Goal: Task Accomplishment & Management: Complete application form

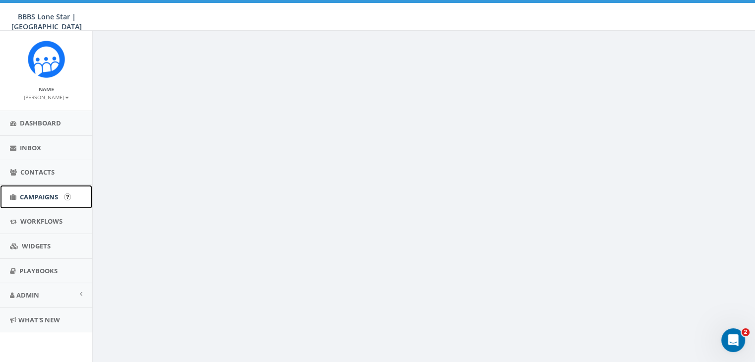
click at [38, 195] on span "Campaigns" at bounding box center [39, 197] width 38 height 9
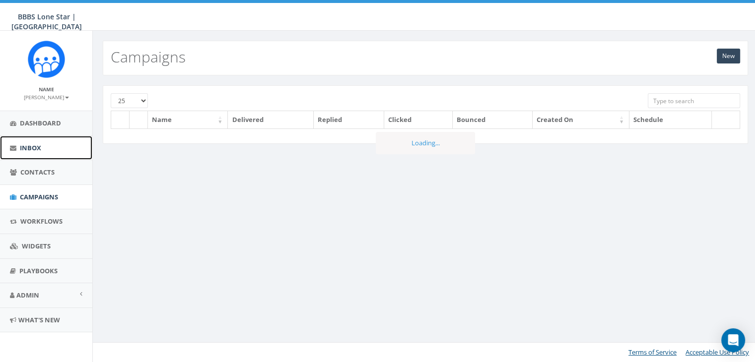
click at [30, 148] on span "Inbox" at bounding box center [30, 147] width 21 height 9
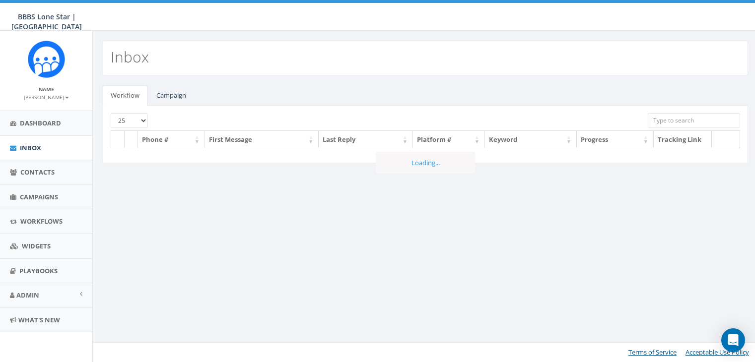
select select
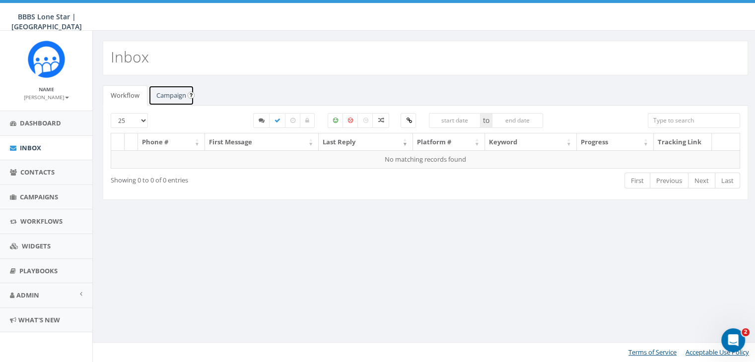
click at [177, 96] on link "Campaign" at bounding box center [171, 95] width 46 height 20
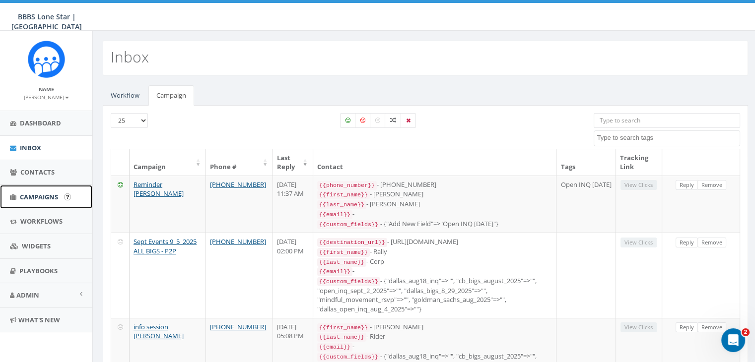
click at [34, 197] on span "Campaigns" at bounding box center [39, 197] width 38 height 9
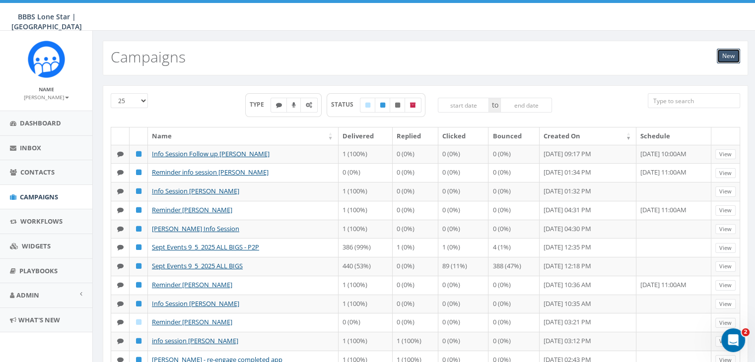
click at [727, 52] on link "New" at bounding box center [728, 56] width 23 height 15
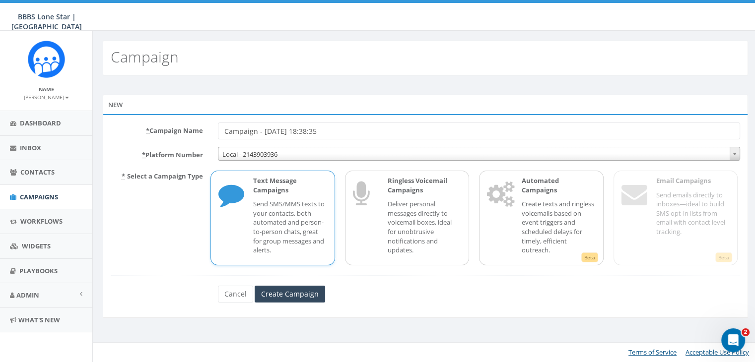
drag, startPoint x: 347, startPoint y: 130, endPoint x: 212, endPoint y: 128, distance: 134.5
click at [212, 128] on div "Campaign - 09/09/2025, 18:38:35" at bounding box center [478, 131] width 537 height 17
type input "Current BIGS Sept Events"
click at [298, 208] on p "Send SMS/MMS texts to your contacts, both automated and person-to-person chats,…" at bounding box center [289, 227] width 73 height 55
click at [290, 288] on input "Create Campaign" at bounding box center [290, 294] width 70 height 17
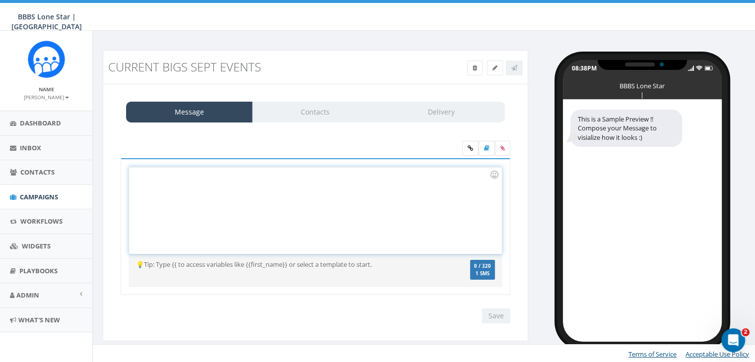
click at [159, 180] on div at bounding box center [315, 210] width 372 height 87
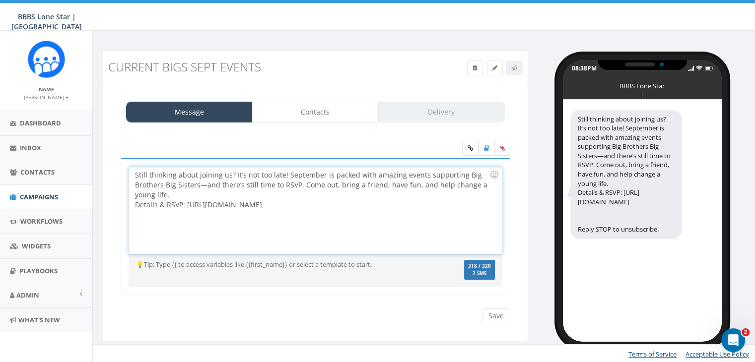
click at [178, 196] on div "Still thinking about joining us? It’s not too late! September is packed with am…" at bounding box center [315, 210] width 372 height 87
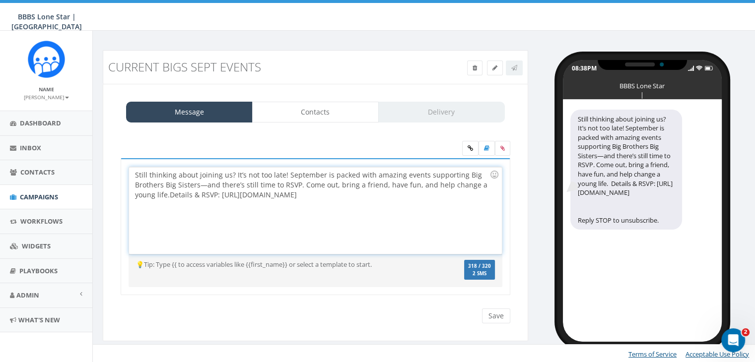
drag, startPoint x: 384, startPoint y: 194, endPoint x: 217, endPoint y: 202, distance: 167.5
click at [217, 202] on div "Still thinking about joining us? It’s not too late! September is packed with am…" at bounding box center [315, 210] width 372 height 87
click at [373, 210] on div "Still thinking about joining us? It’s not too late! September is packed with am…" at bounding box center [315, 210] width 372 height 87
drag, startPoint x: 385, startPoint y: 195, endPoint x: 222, endPoint y: 199, distance: 163.4
click at [222, 199] on div "Still thinking about joining us? It’s not too late! September is packed with am…" at bounding box center [315, 210] width 372 height 87
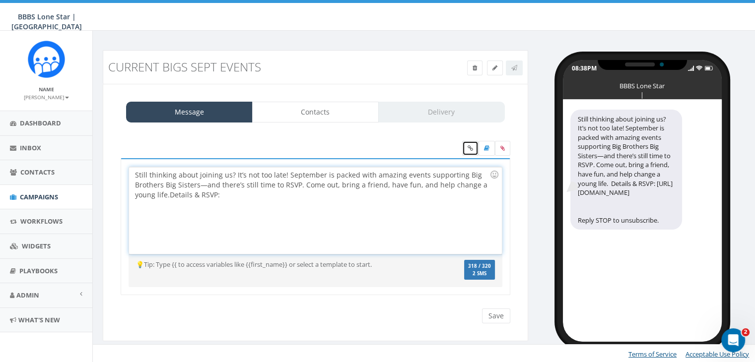
click at [469, 145] on icon at bounding box center [470, 148] width 5 height 6
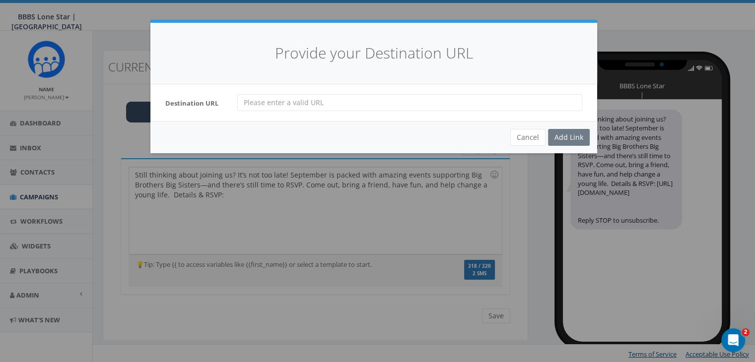
click at [241, 100] on input "url" at bounding box center [409, 102] width 345 height 17
paste input "https://bbbstx.org/news/dallascommunityevents/"
click at [243, 102] on input "https://bbbstx.org/news/dallascommunityevents/" at bounding box center [409, 102] width 345 height 17
type input "https://bbbstx.org/news/dallascommunityevents/"
click at [577, 135] on div "Add Link" at bounding box center [569, 137] width 42 height 17
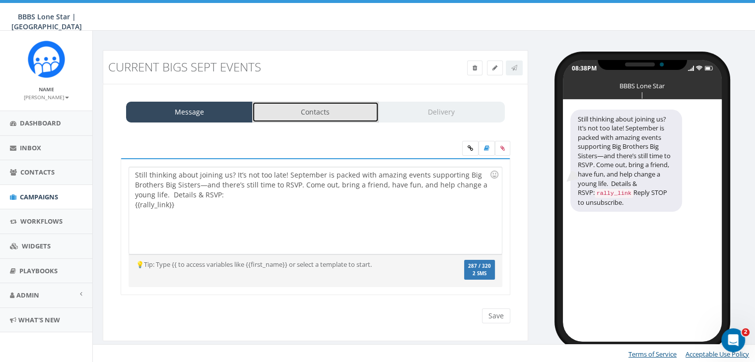
click at [304, 112] on link "Contacts" at bounding box center [315, 112] width 127 height 21
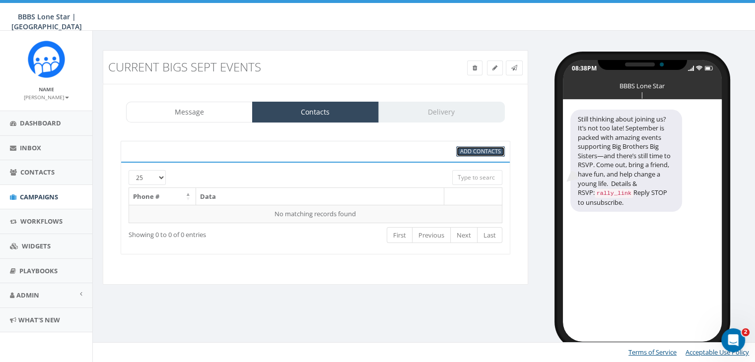
click at [464, 147] on span "Add Contacts" at bounding box center [480, 150] width 41 height 7
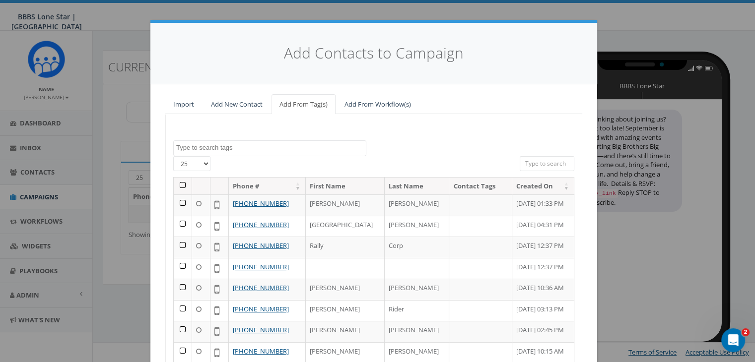
click at [268, 149] on textarea "Search" at bounding box center [271, 147] width 190 height 9
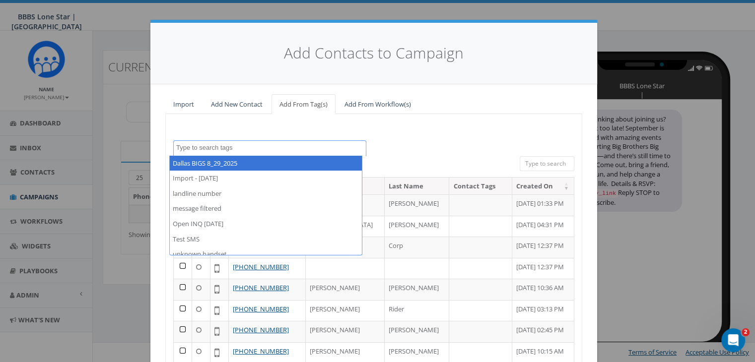
select select "Dallas BIGS 8_29_2025"
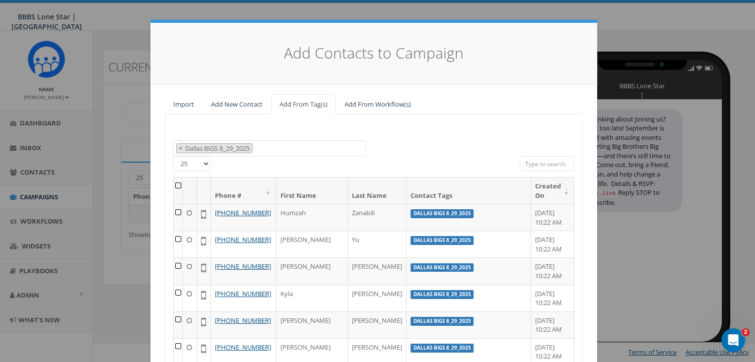
click at [177, 183] on th at bounding box center [178, 191] width 9 height 26
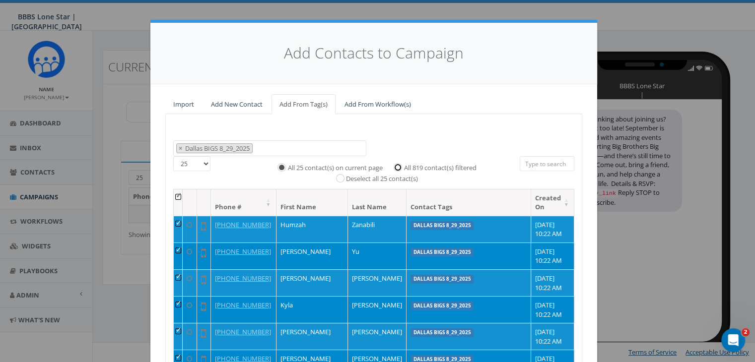
click at [397, 165] on input "All 819 contact(s) filtered" at bounding box center [400, 166] width 6 height 6
radio input "true"
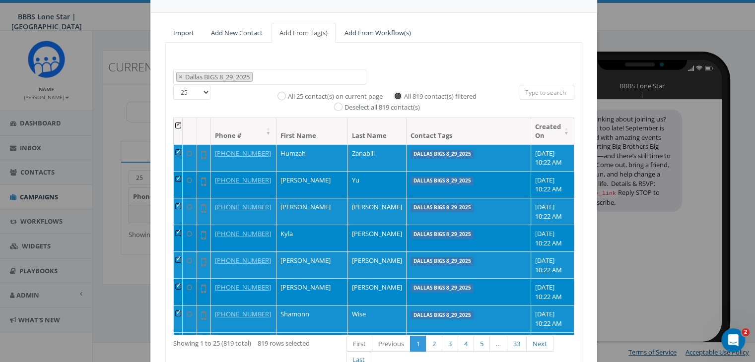
scroll to position [141, 0]
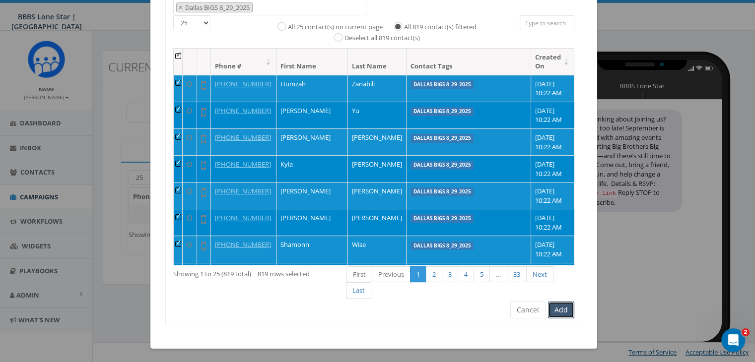
click at [565, 312] on button "Add" at bounding box center [561, 310] width 26 height 17
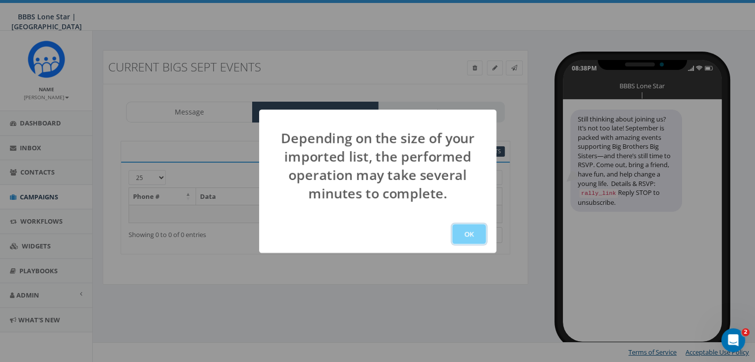
click at [471, 232] on button "OK" at bounding box center [469, 234] width 34 height 20
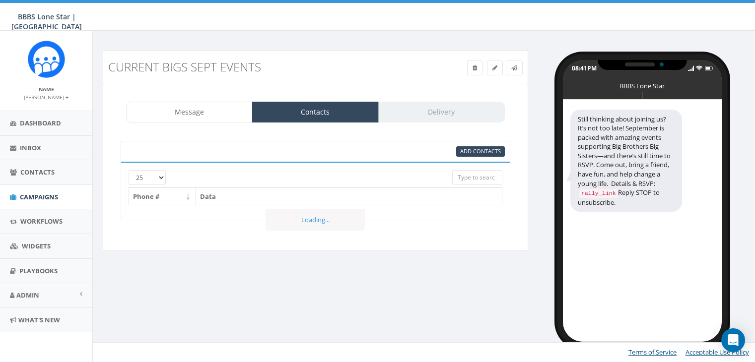
select select "1730"
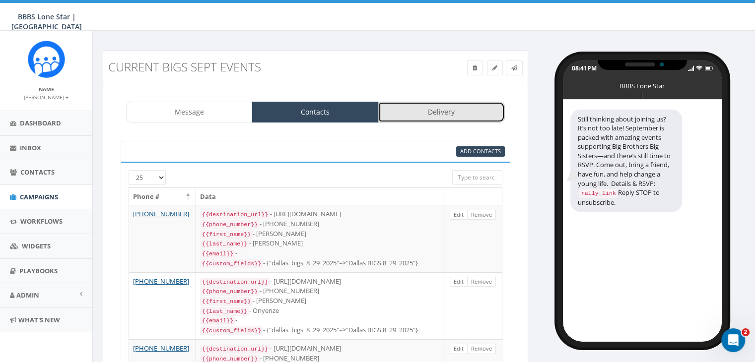
click at [465, 108] on link "Delivery" at bounding box center [441, 112] width 127 height 21
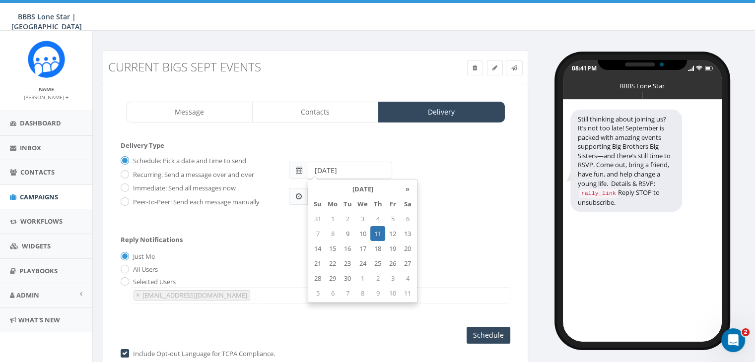
click at [379, 169] on input "2025-09-11" at bounding box center [350, 170] width 84 height 17
click at [360, 231] on td "10" at bounding box center [362, 233] width 15 height 15
type input "2025-09-10"
click at [281, 234] on div "Reply Notifications Just Me All Users Selected Users abruce@bbbstx.org chawkins…" at bounding box center [316, 267] width 390 height 82
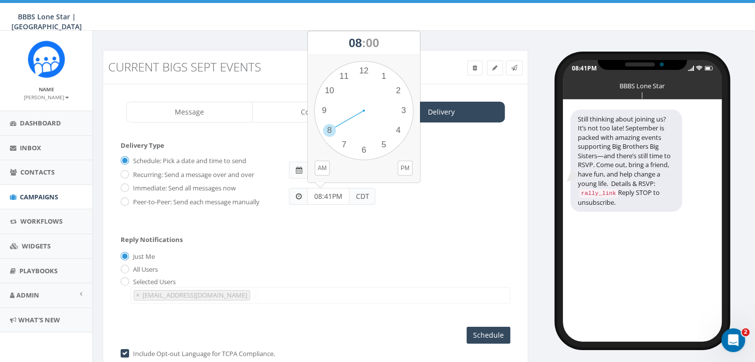
drag, startPoint x: 345, startPoint y: 197, endPoint x: 300, endPoint y: 196, distance: 44.7
click at [300, 196] on div "08:41PM CDT" at bounding box center [332, 196] width 86 height 17
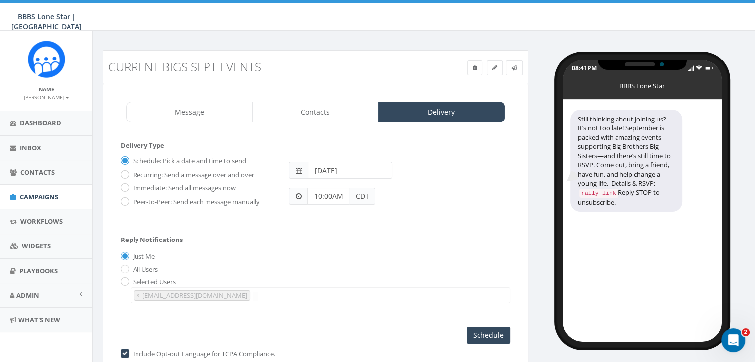
type input "10:00AM"
click at [284, 239] on div "Reply Notifications Just Me All Users Selected Users abruce@bbbstx.org chawkins…" at bounding box center [316, 267] width 390 height 82
click at [494, 332] on input "Schedule" at bounding box center [489, 335] width 44 height 17
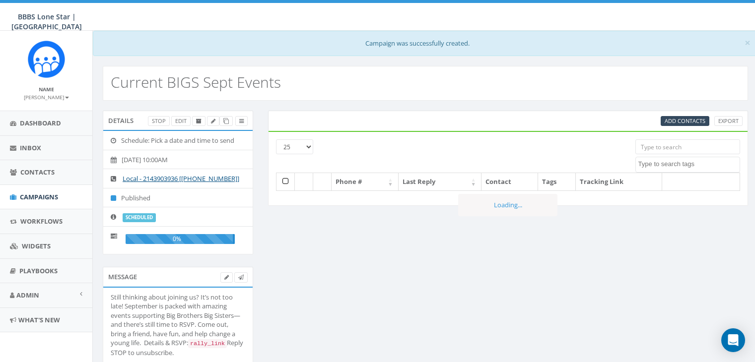
select select
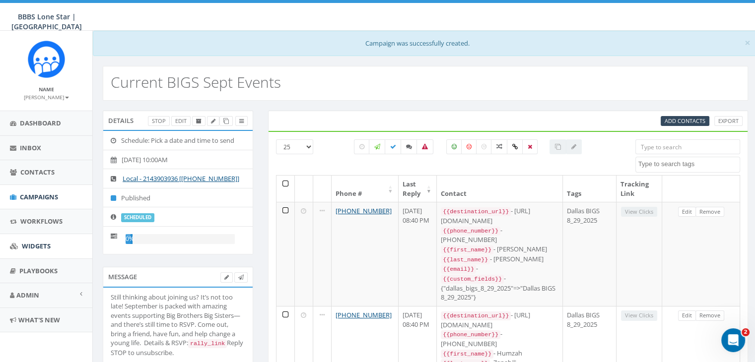
scroll to position [50, 0]
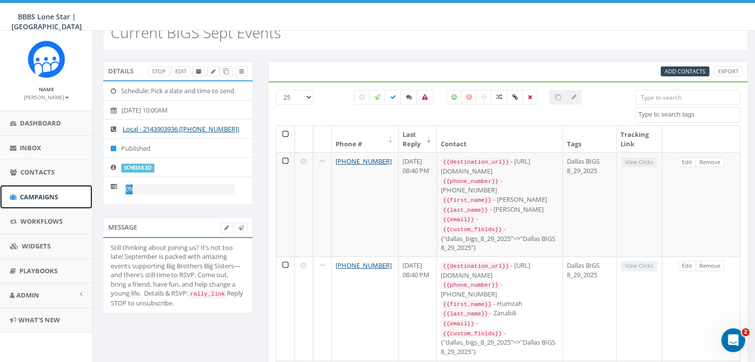
click at [36, 196] on span "Campaigns" at bounding box center [39, 197] width 38 height 9
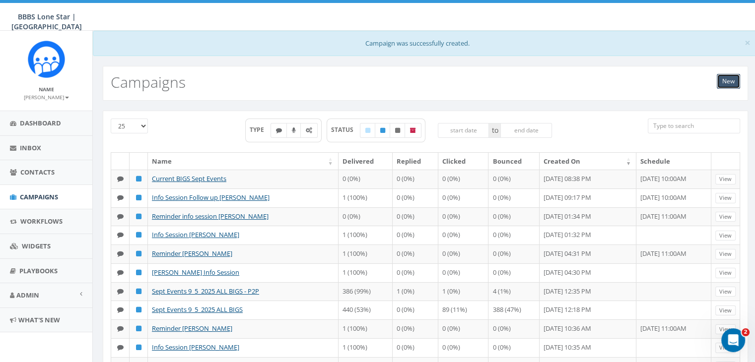
click at [725, 80] on link "New" at bounding box center [728, 81] width 23 height 15
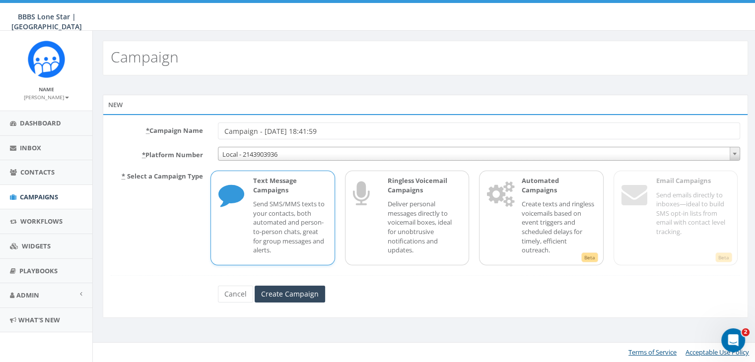
drag, startPoint x: 342, startPoint y: 133, endPoint x: 210, endPoint y: 124, distance: 131.4
click at [210, 124] on div "Campaign - [DATE] 18:41:59" at bounding box center [478, 131] width 537 height 17
type input "Sept Events INQ It's not too late"
click at [298, 223] on p "Send SMS/MMS texts to your contacts, both automated and person-to-person chats,…" at bounding box center [289, 227] width 73 height 55
click at [296, 292] on input "Create Campaign" at bounding box center [290, 294] width 70 height 17
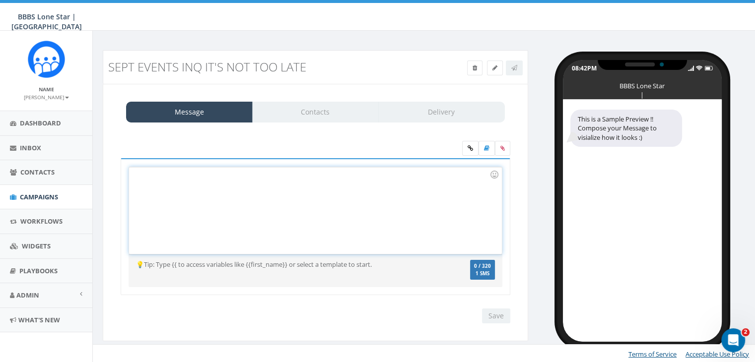
click at [210, 182] on div at bounding box center [315, 210] width 372 height 87
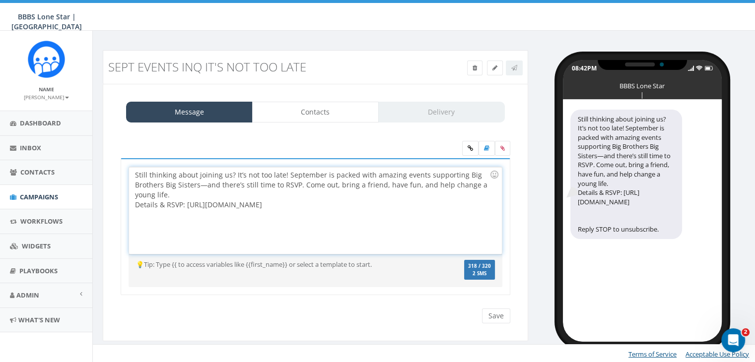
drag, startPoint x: 186, startPoint y: 203, endPoint x: 359, endPoint y: 204, distance: 173.8
click at [359, 204] on div "Still thinking about joining us? It’s not too late! September is packed with am…" at bounding box center [315, 210] width 372 height 87
click at [179, 194] on div "Still thinking about joining us? It’s not too late! September is packed with am…" at bounding box center [315, 210] width 372 height 87
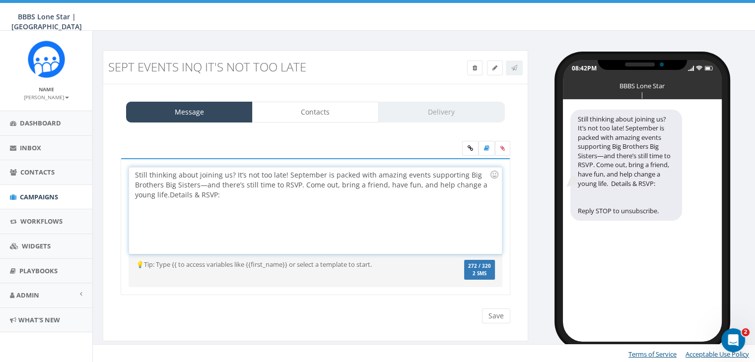
click at [229, 194] on div "Still thinking about joining us? It’s not too late! September is packed with am…" at bounding box center [315, 210] width 372 height 87
click at [470, 144] on link at bounding box center [470, 148] width 16 height 15
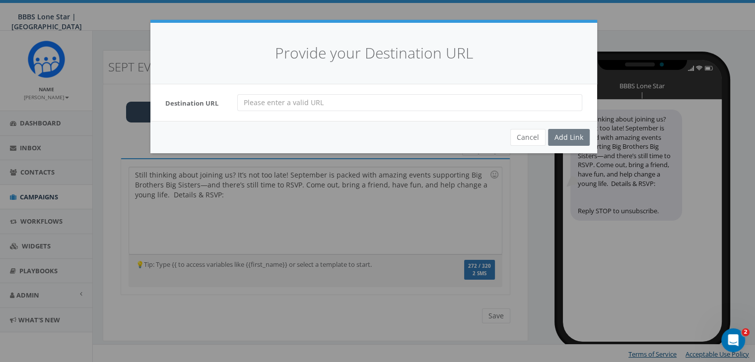
click at [243, 104] on input "url" at bounding box center [409, 102] width 345 height 17
paste input "https://bbbstx.org/news/dallascommunityevents/"
click at [244, 106] on input "https://bbbstx.org/news/dallascommunityevents/" at bounding box center [409, 102] width 345 height 17
type input "https://bbbstx.org/news/dallascommunityevents/"
click at [565, 134] on div "Add Link" at bounding box center [569, 137] width 42 height 17
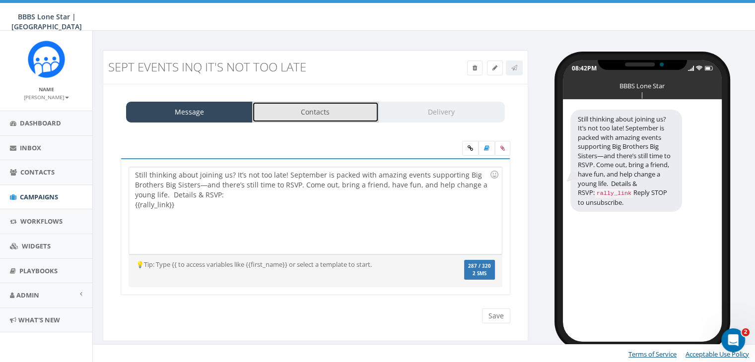
click at [341, 110] on link "Contacts" at bounding box center [315, 112] width 127 height 21
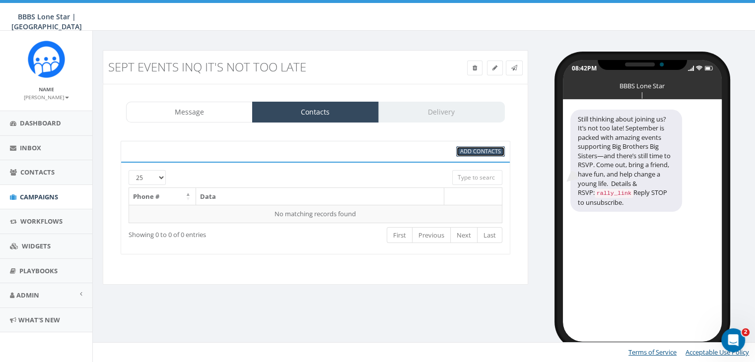
click at [473, 149] on span "Add Contacts" at bounding box center [480, 150] width 41 height 7
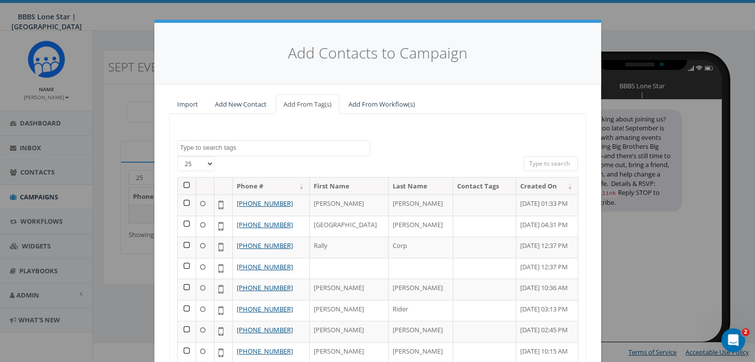
click at [265, 145] on textarea "Search" at bounding box center [275, 147] width 190 height 9
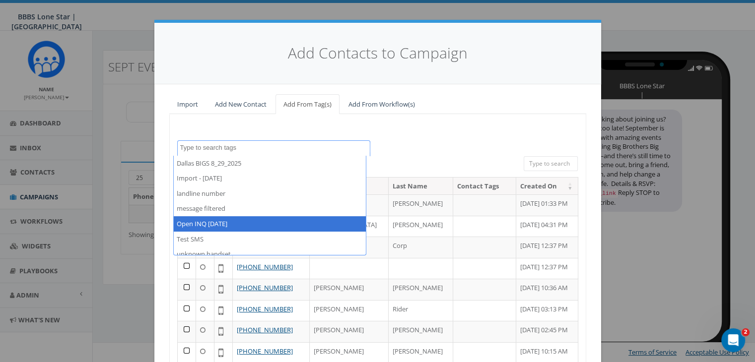
select select "Open INQ Sept 2 2025"
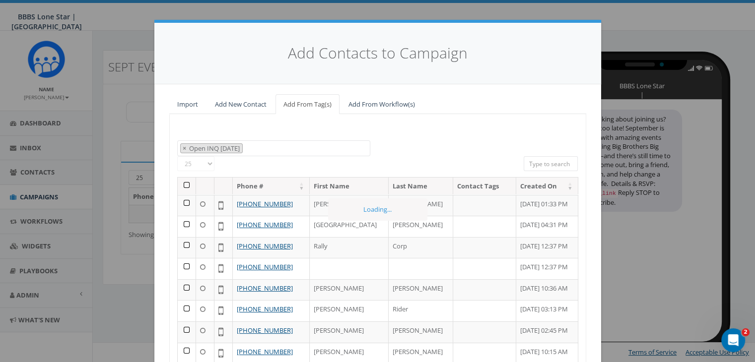
scroll to position [34, 0]
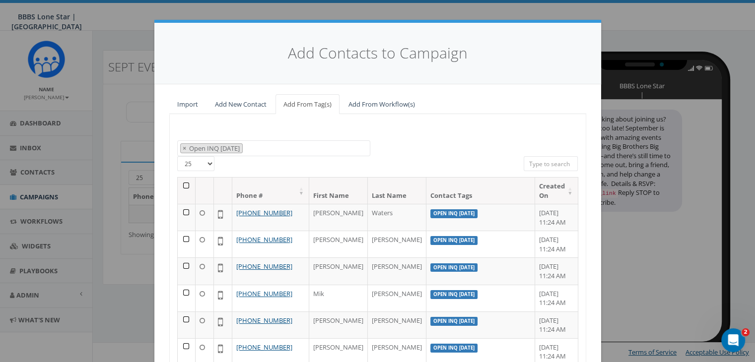
click at [180, 183] on th at bounding box center [187, 191] width 18 height 26
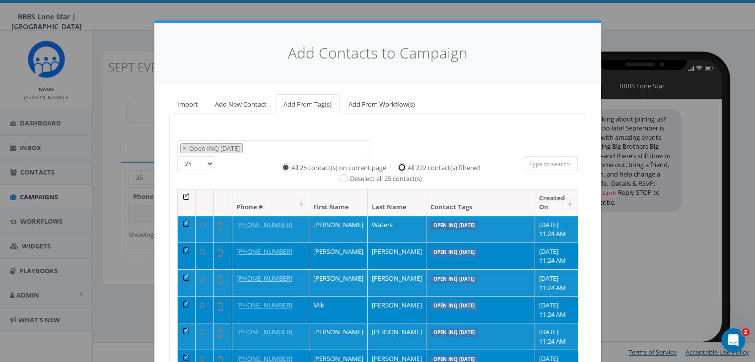
click at [401, 165] on input "All 272 contact(s) filtered" at bounding box center [404, 166] width 6 height 6
radio input "true"
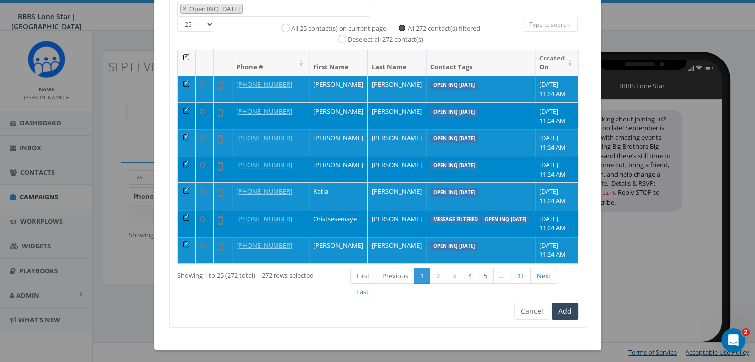
scroll to position [141, 0]
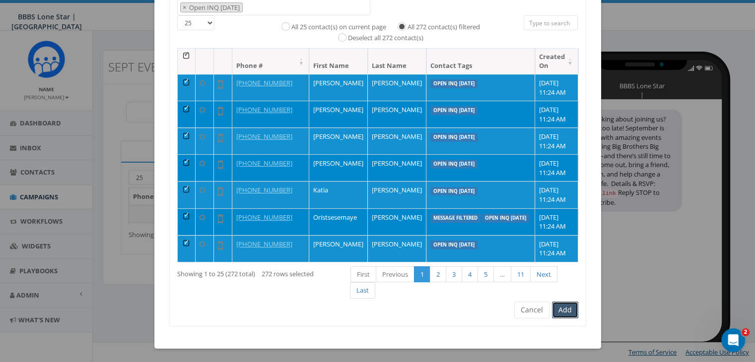
click at [557, 307] on button "Add" at bounding box center [565, 310] width 26 height 17
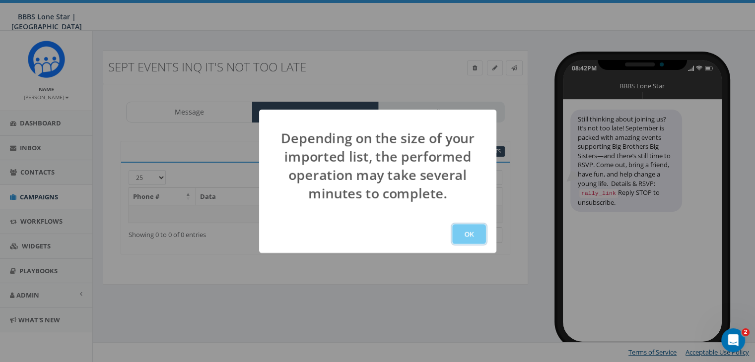
click at [459, 233] on button "OK" at bounding box center [469, 234] width 34 height 20
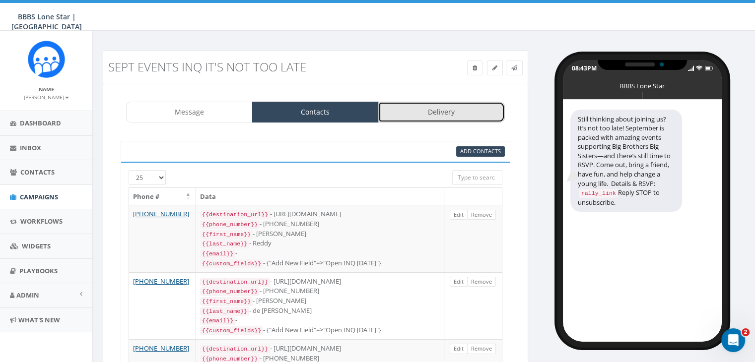
click at [483, 113] on link "Delivery" at bounding box center [441, 112] width 127 height 21
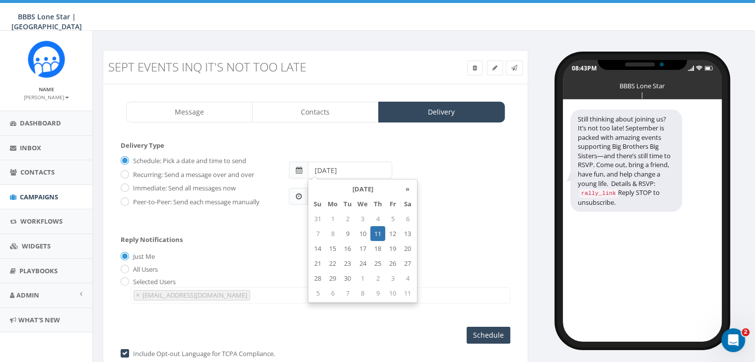
click at [374, 166] on input "2025-09-11" at bounding box center [350, 170] width 84 height 17
click at [363, 233] on td "10" at bounding box center [362, 233] width 15 height 15
type input "2025-09-10"
click at [274, 238] on div "Reply Notifications Just Me All Users Selected Users chawkins@bbbstx.org abruce…" at bounding box center [316, 267] width 390 height 82
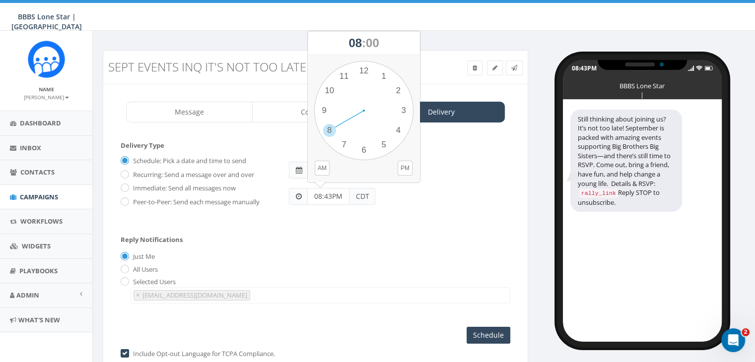
drag, startPoint x: 340, startPoint y: 196, endPoint x: 306, endPoint y: 195, distance: 33.8
click at [306, 195] on div "08:43PM CDT" at bounding box center [332, 196] width 86 height 17
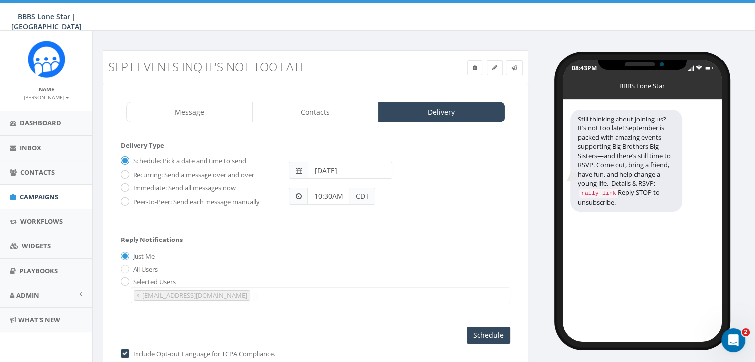
type input "10:30AM"
click at [312, 231] on div "Reply Notifications Just Me All Users Selected Users chawkins@bbbstx.org abruce…" at bounding box center [316, 267] width 390 height 82
click at [488, 332] on input "Schedule" at bounding box center [489, 335] width 44 height 17
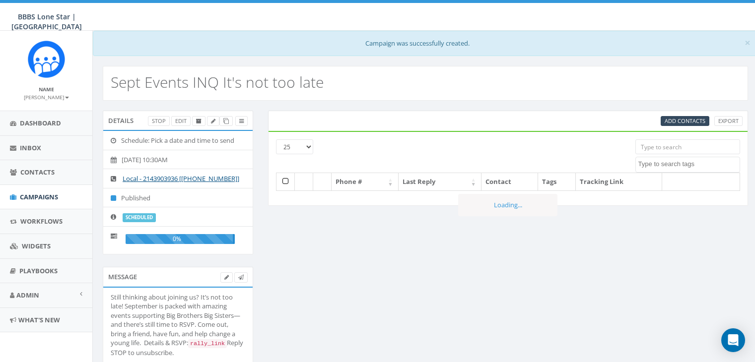
select select
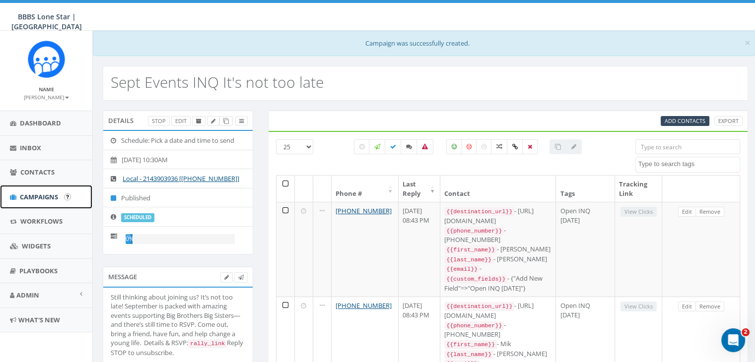
click at [37, 191] on link "Campaigns" at bounding box center [46, 197] width 92 height 24
